Goal: Task Accomplishment & Management: Manage account settings

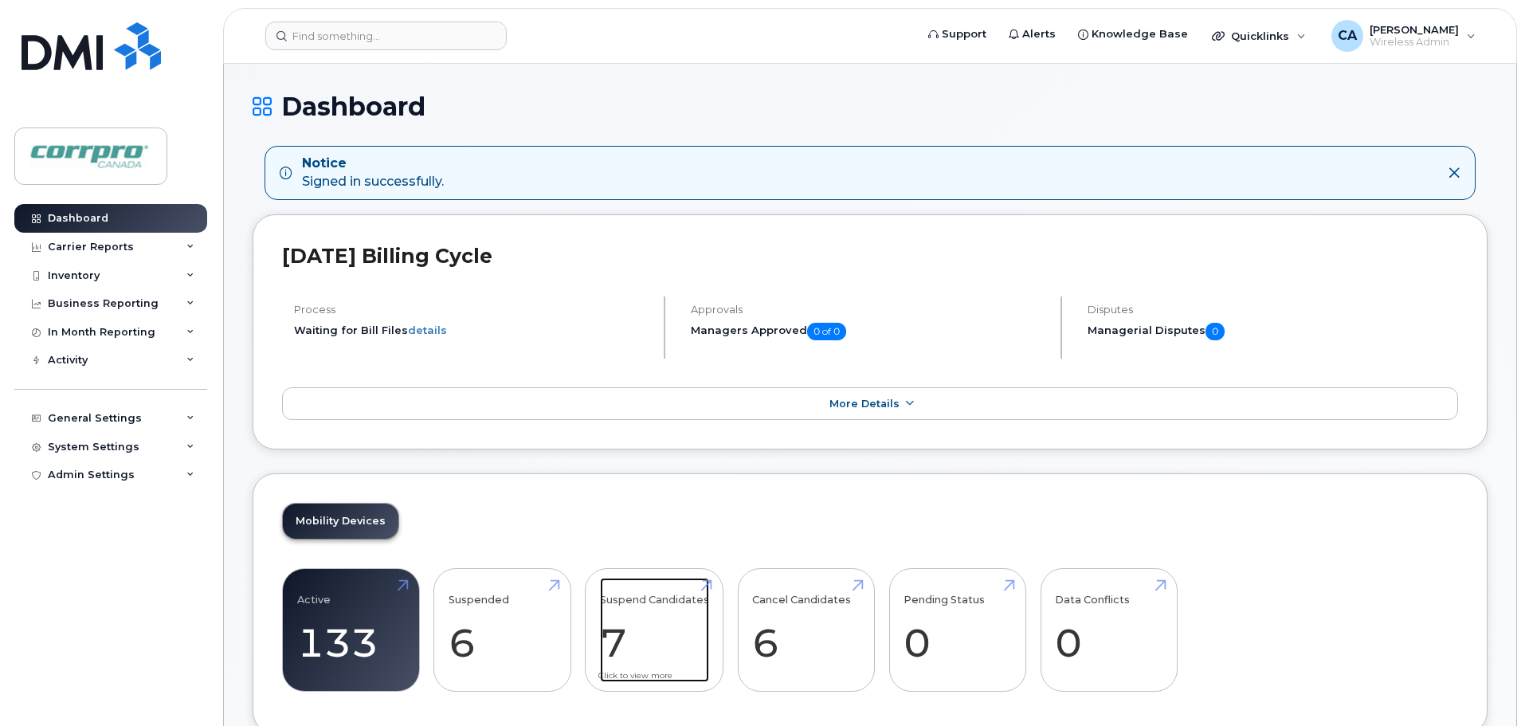
click at [614, 645] on link "Suspend Candidates 7" at bounding box center [654, 630] width 109 height 105
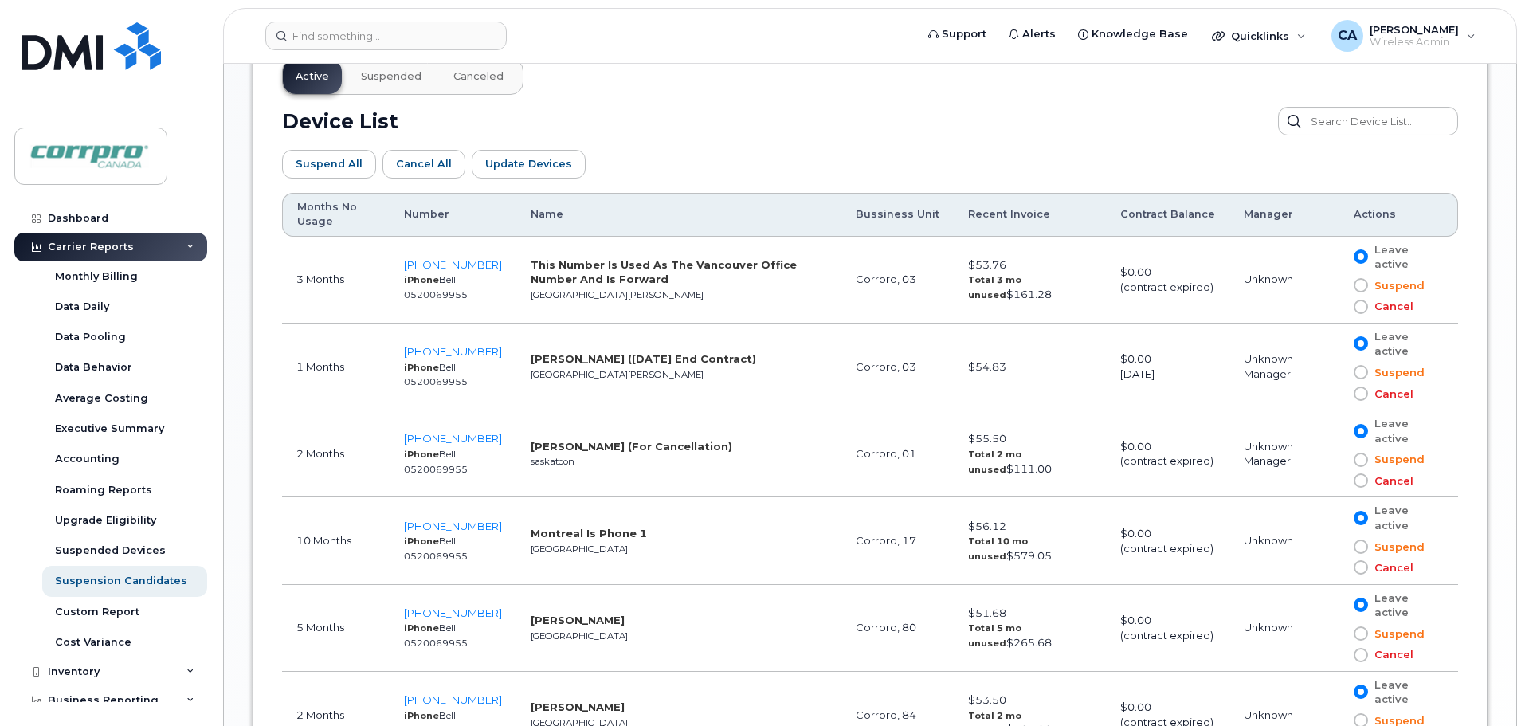
scroll to position [629, 0]
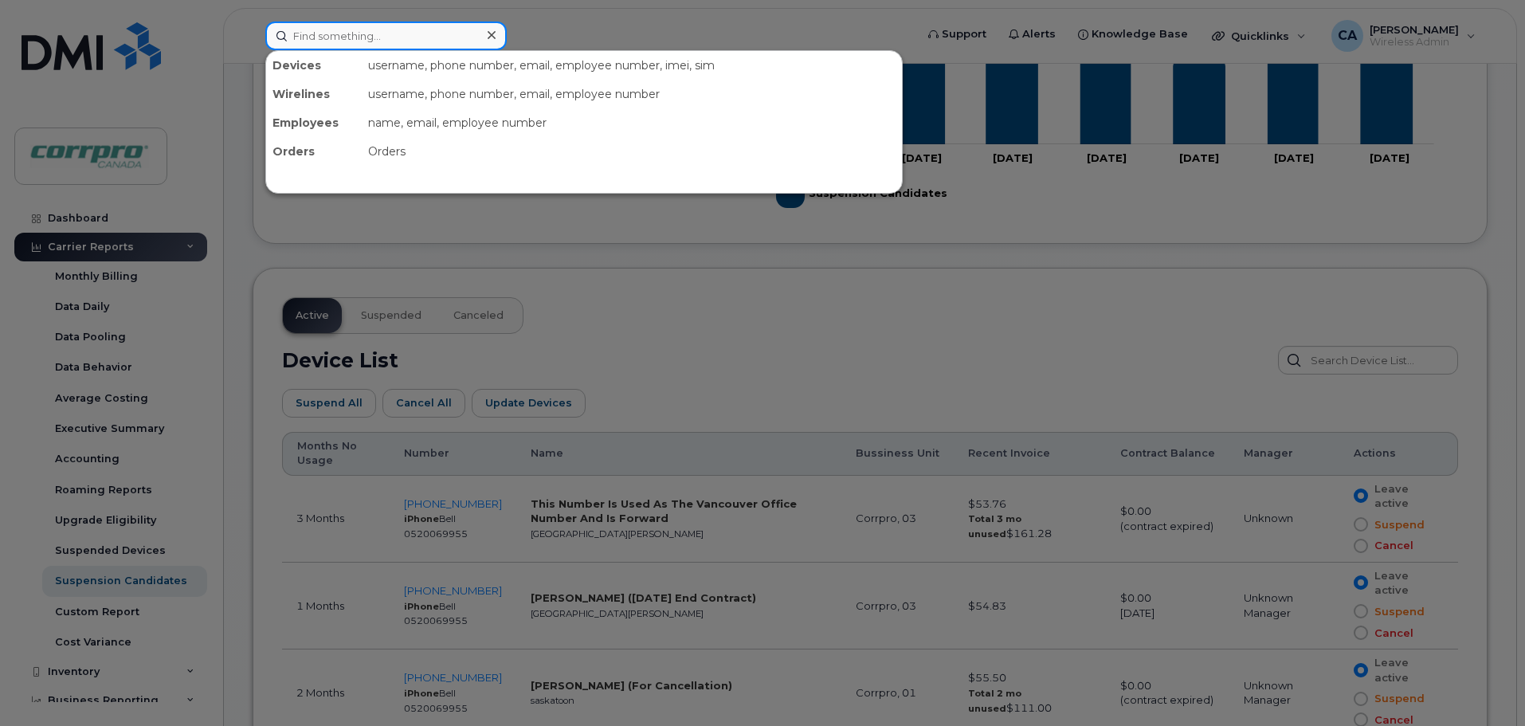
click at [432, 39] on input at bounding box center [385, 36] width 241 height 29
type input "Daniel"
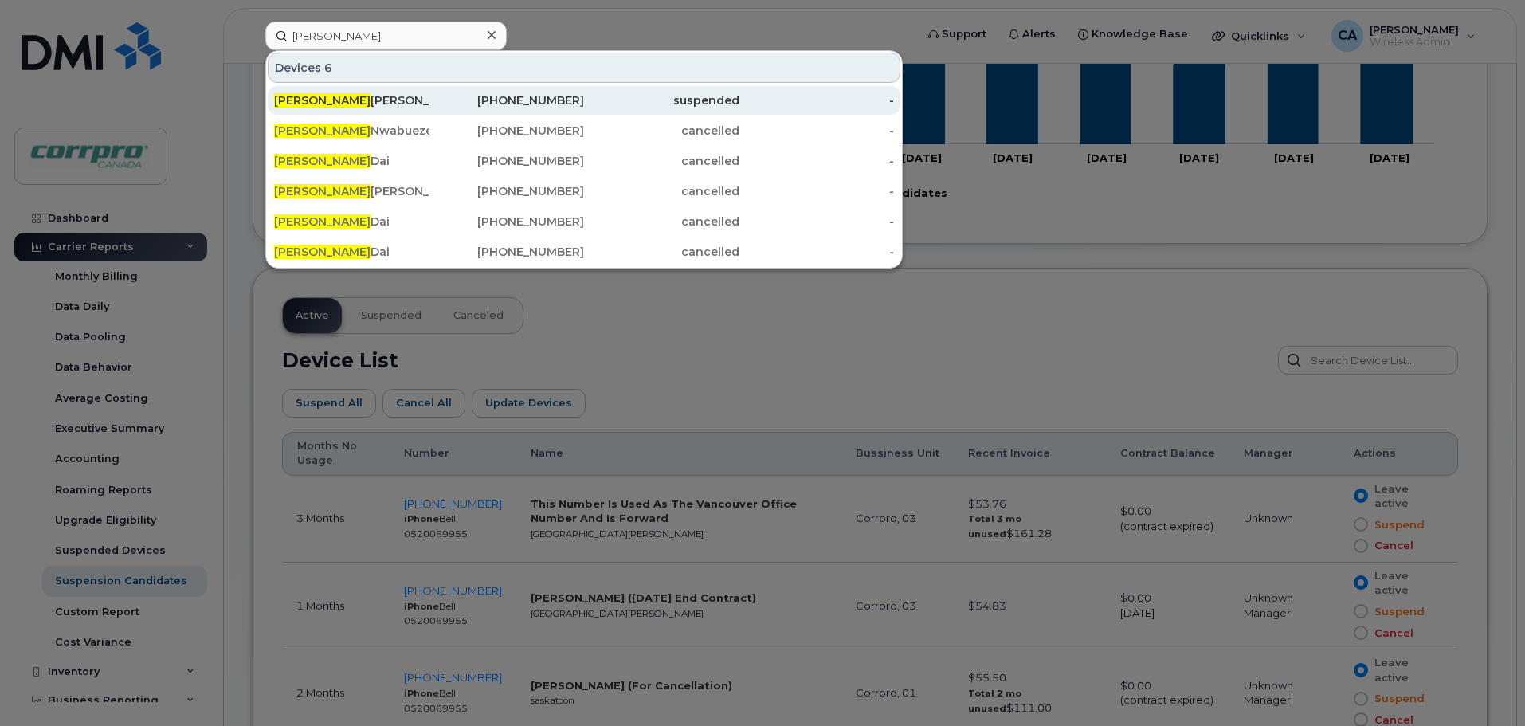
click at [328, 104] on div "Daniel Kennedy" at bounding box center [351, 100] width 155 height 16
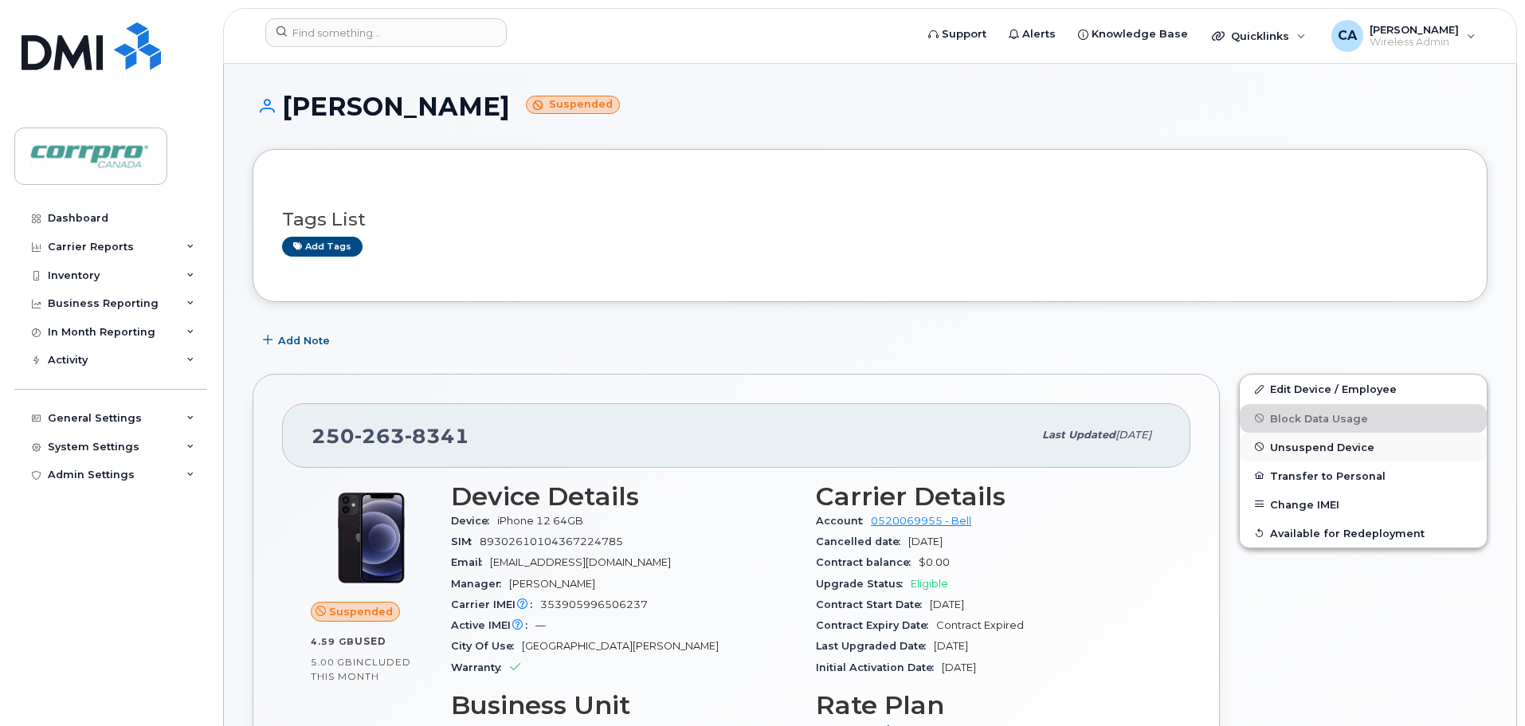
click at [1295, 450] on span "Unsuspend Device" at bounding box center [1322, 447] width 104 height 12
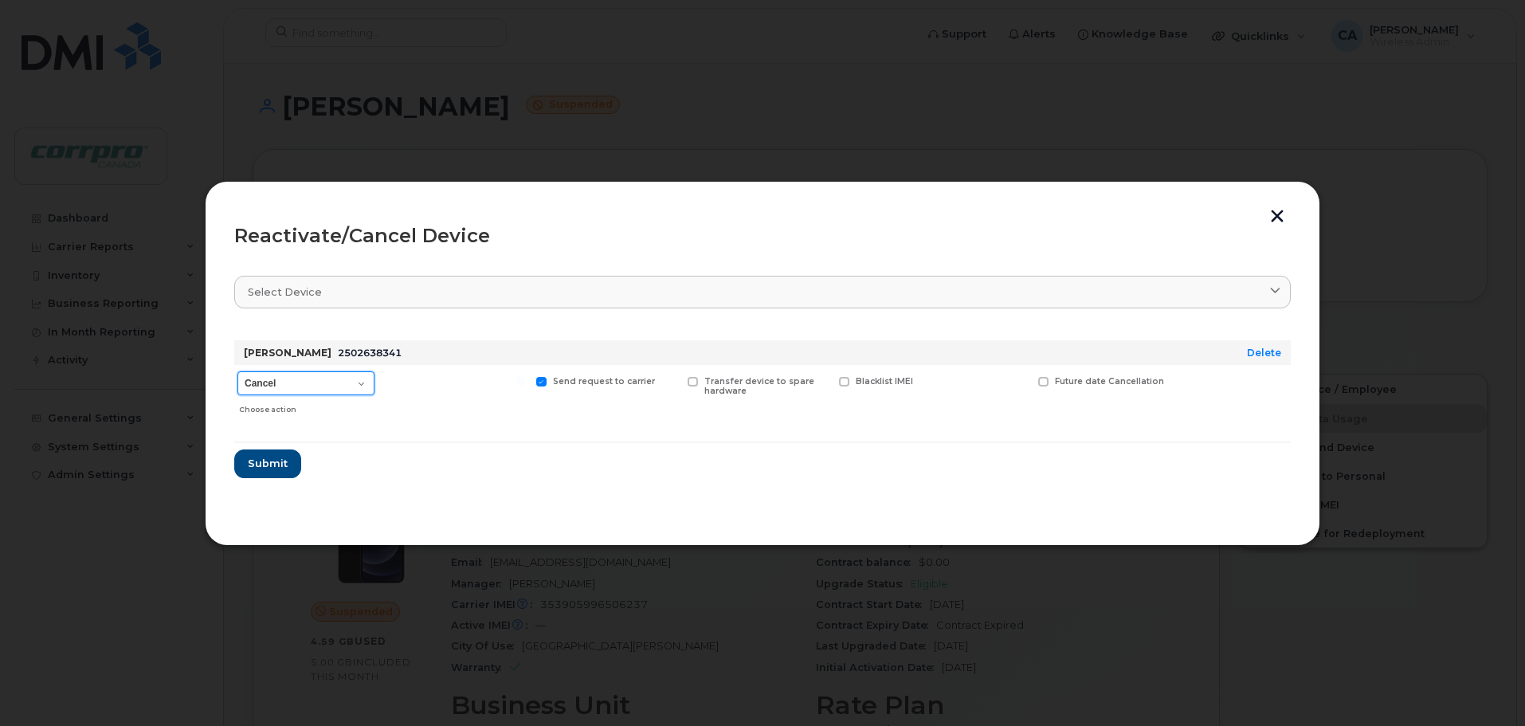
click at [298, 386] on select "Cancel Suspend - Extend Suspension Reactivate" at bounding box center [305, 383] width 137 height 24
select select "[object Object]"
click at [237, 371] on select "Cancel Suspend - Extend Suspension Reactivate" at bounding box center [305, 383] width 137 height 24
click at [269, 470] on span "Submit" at bounding box center [267, 463] width 40 height 15
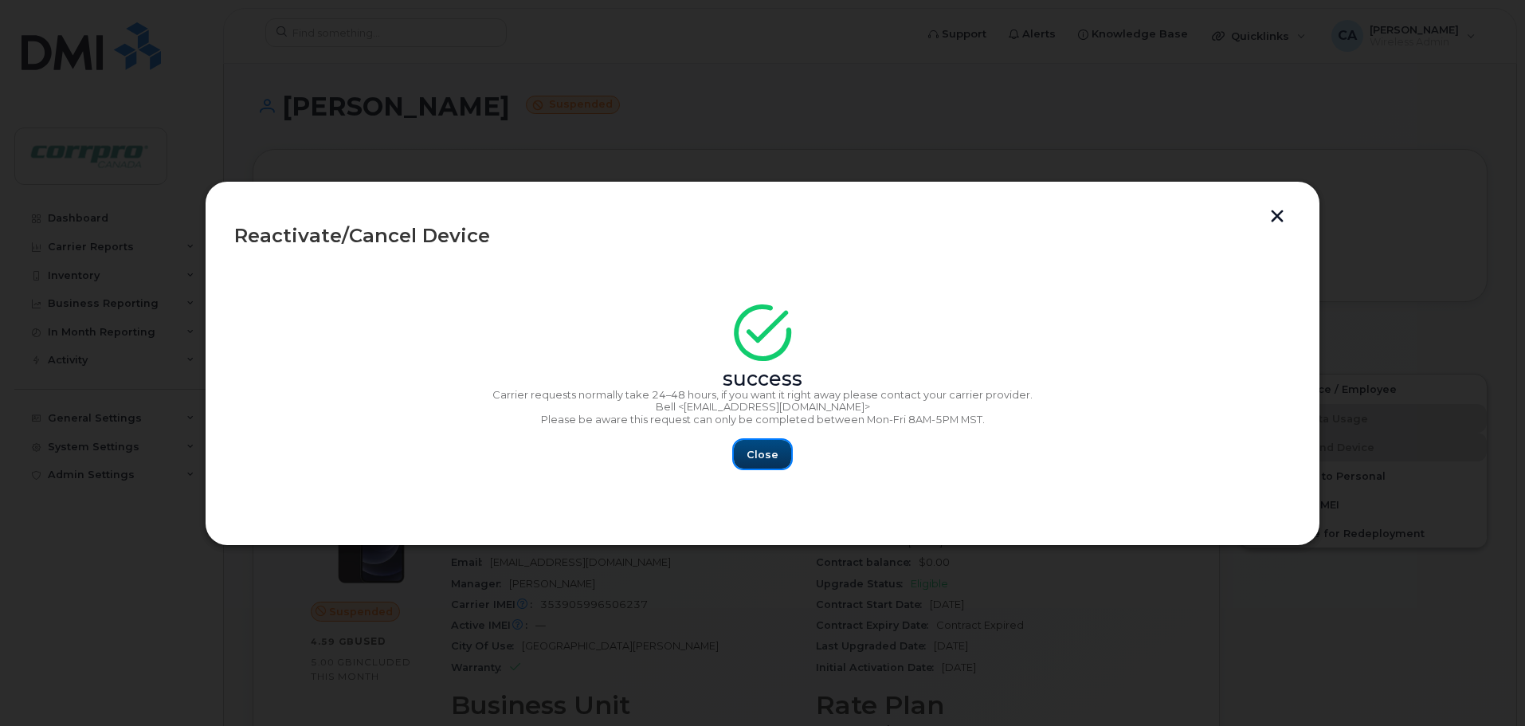
click at [768, 453] on span "Close" at bounding box center [763, 454] width 32 height 15
